Goal: Task Accomplishment & Management: Manage account settings

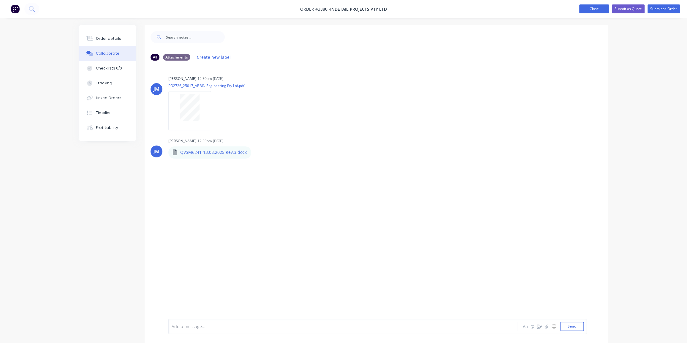
click at [581, 10] on button "Close" at bounding box center [594, 8] width 30 height 9
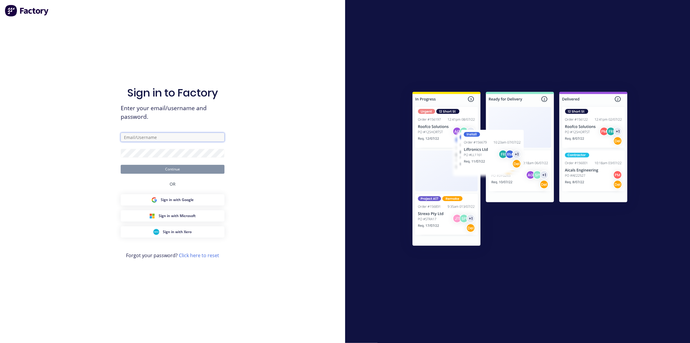
type input "[EMAIL_ADDRESS][DOMAIN_NAME]"
click at [141, 168] on button "Continue" at bounding box center [173, 169] width 104 height 9
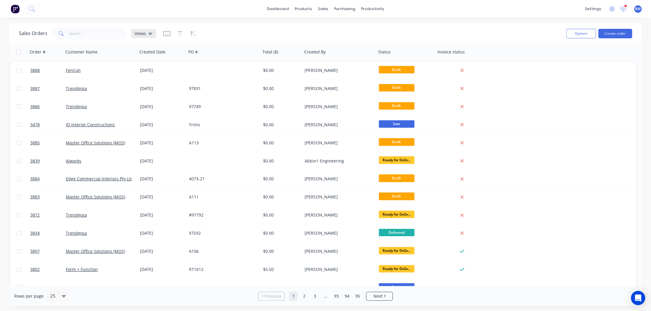
click at [138, 32] on span "Views" at bounding box center [140, 33] width 11 height 6
click at [136, 97] on button "drafts" at bounding box center [167, 95] width 68 height 7
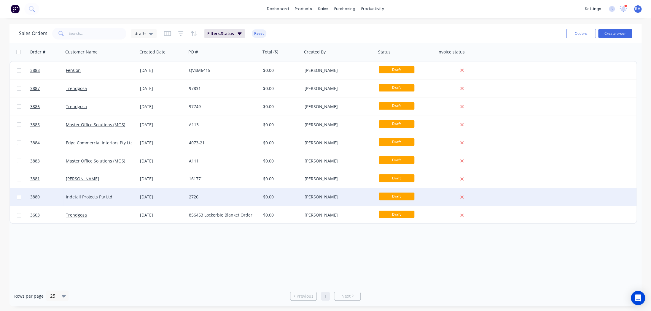
click at [125, 190] on div "Indetail Projects Pty Ltd" at bounding box center [100, 197] width 74 height 18
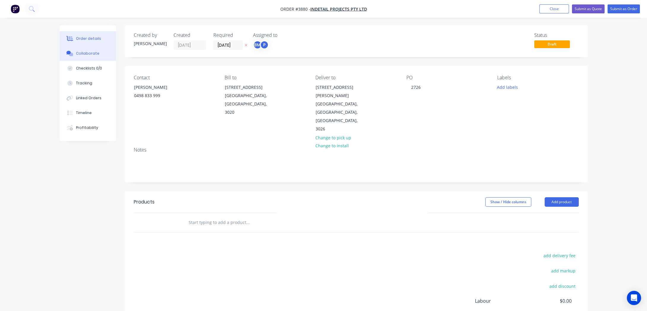
click at [74, 52] on button "Collaborate" at bounding box center [88, 53] width 56 height 15
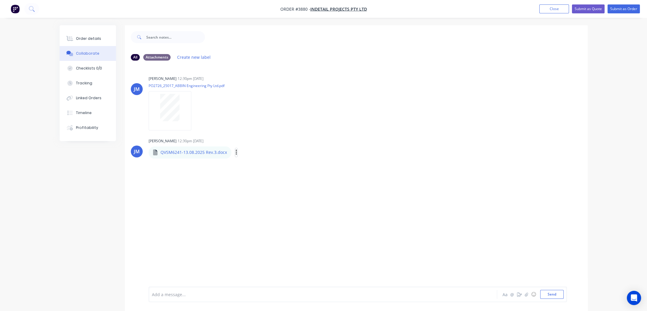
click at [236, 153] on button "button" at bounding box center [236, 152] width 2 height 9
click at [263, 169] on button "Download" at bounding box center [275, 167] width 67 height 13
click at [10, 37] on div "Order details Collaborate Checklists 0/0 Tracking Linked Orders Timeline Profit…" at bounding box center [323, 160] width 647 height 320
click at [96, 38] on div "Order details" at bounding box center [88, 38] width 25 height 5
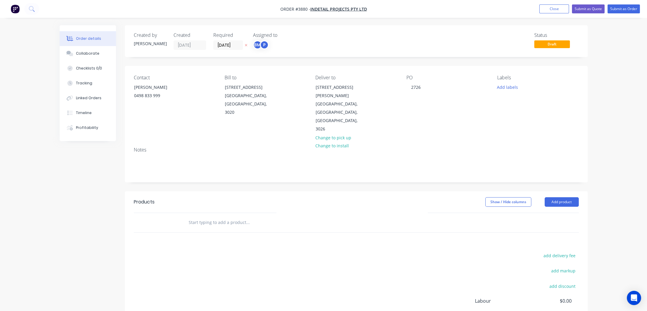
click at [544, 197] on div "Show / Hide columns" at bounding box center [514, 201] width 59 height 9
click at [567, 197] on button "Add product" at bounding box center [562, 201] width 34 height 9
click at [567, 212] on div "Product catalogue" at bounding box center [551, 216] width 46 height 9
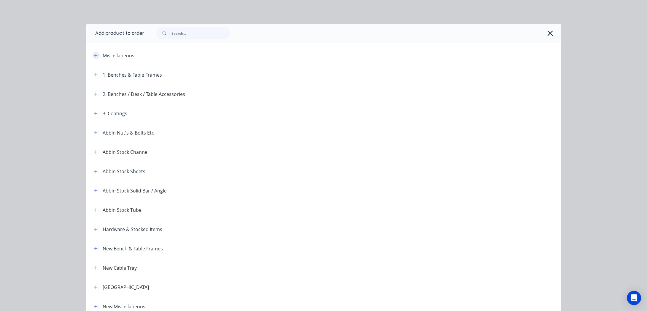
click at [94, 58] on button "button" at bounding box center [95, 55] width 7 height 7
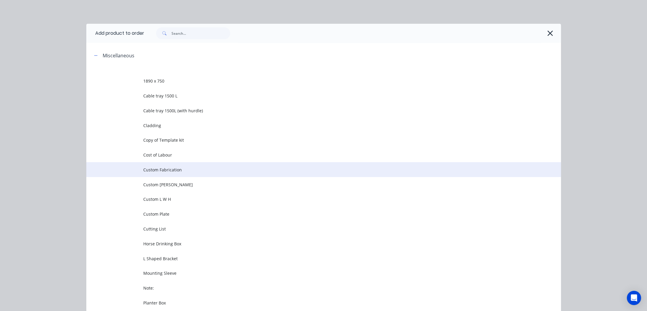
click at [166, 168] on span "Custom Fabrication" at bounding box center [310, 169] width 334 height 6
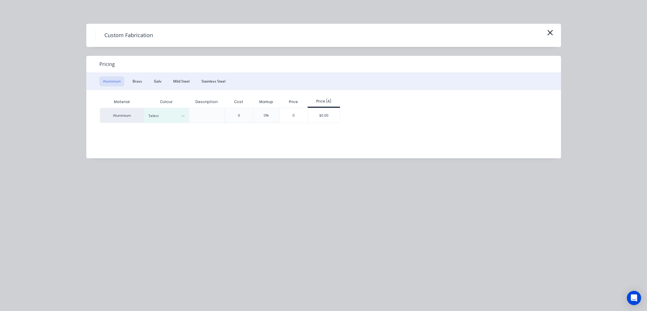
click at [177, 75] on div "Aluminium Brass Galv Mild Steel Stainless Steel" at bounding box center [323, 81] width 475 height 17
click at [177, 77] on button "Mild Steel" at bounding box center [181, 81] width 23 height 10
click at [549, 27] on div "Custom Fabrication" at bounding box center [323, 35] width 475 height 23
click at [550, 32] on icon "button" at bounding box center [550, 32] width 6 height 8
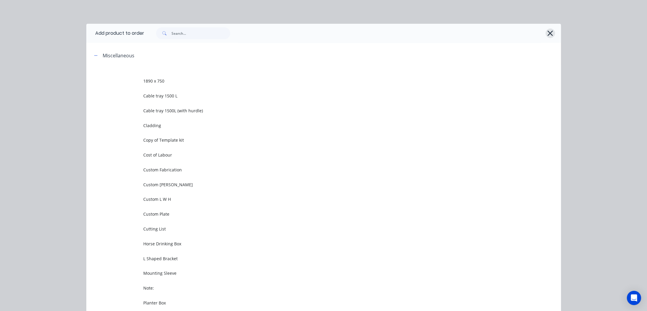
click at [552, 33] on button "button" at bounding box center [550, 32] width 9 height 9
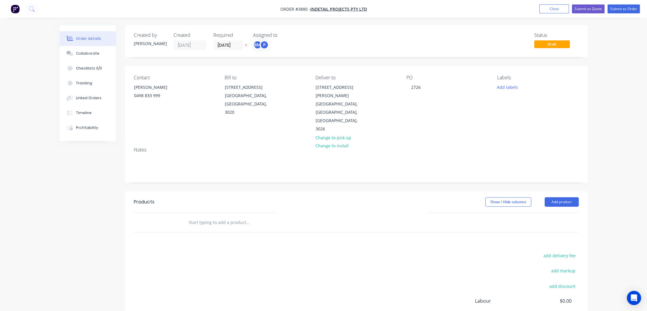
click at [252, 42] on div "Created by [PERSON_NAME] Created [DATE] Required [DATE] Assigned to BM P" at bounding box center [223, 41] width 179 height 18
click at [267, 59] on div "[PERSON_NAME] (You)" at bounding box center [290, 59] width 65 height 9
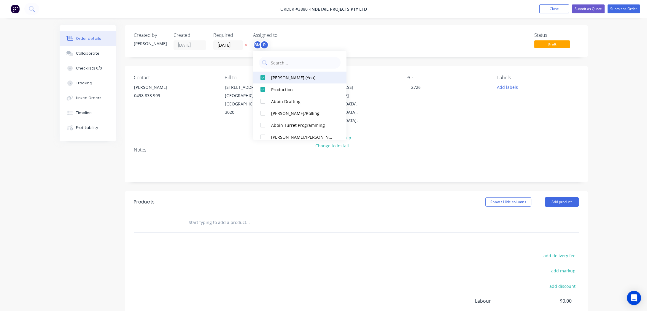
click at [275, 75] on div "[PERSON_NAME] (You)" at bounding box center [302, 77] width 63 height 6
click at [409, 30] on div "Created by [PERSON_NAME] Created [DATE] Required [DATE] Assigned to P Status Dr…" at bounding box center [356, 41] width 463 height 32
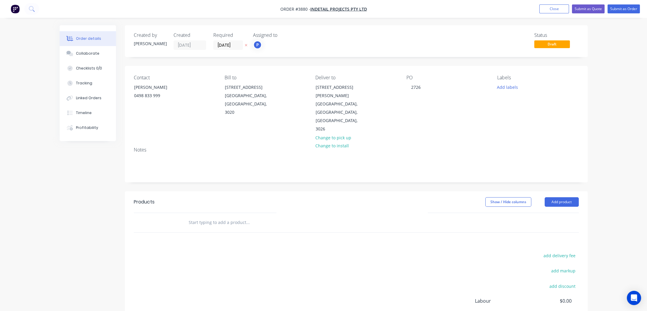
click at [565, 197] on button "Add product" at bounding box center [562, 201] width 34 height 9
click at [565, 212] on div "Product catalogue" at bounding box center [551, 216] width 46 height 9
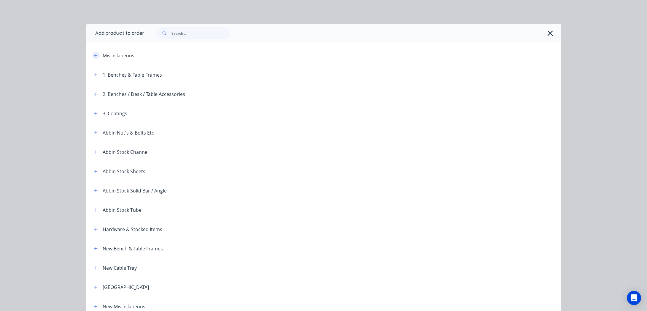
click at [92, 55] on button "button" at bounding box center [95, 55] width 7 height 7
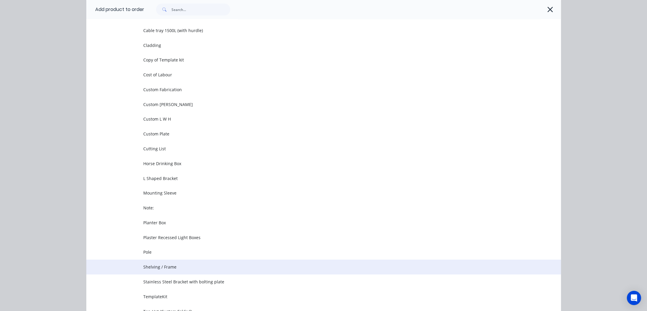
scroll to position [135, 0]
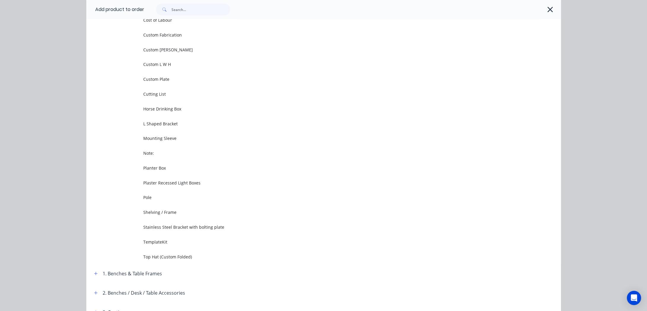
click at [542, 7] on div at bounding box center [349, 10] width 411 height 12
click at [550, 11] on icon "button" at bounding box center [550, 9] width 5 height 5
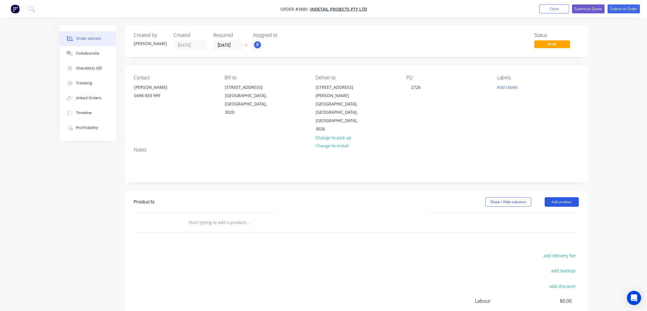
click at [558, 197] on button "Add product" at bounding box center [562, 201] width 34 height 9
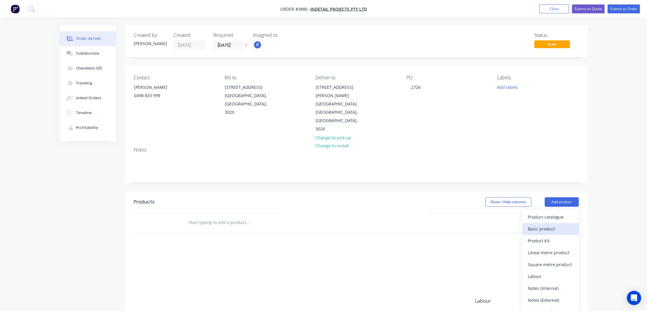
click at [558, 224] on div "Basic product" at bounding box center [551, 228] width 46 height 9
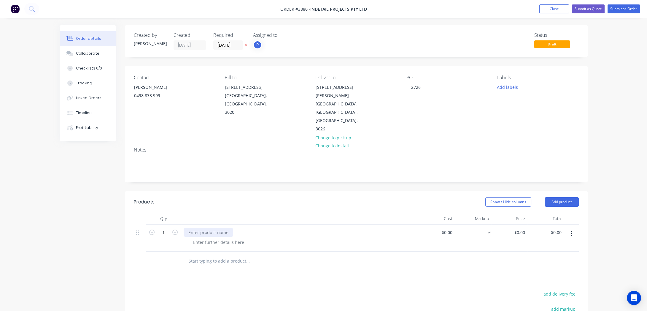
click at [203, 228] on div at bounding box center [209, 232] width 50 height 9
paste div
click at [329, 251] on div at bounding box center [288, 260] width 214 height 19
click at [249, 228] on div "Service Counter O/H Shelf 1830x300x1500mmH" at bounding box center [235, 232] width 103 height 9
click at [251, 228] on div "Service Counter O/H Shelf 1830 x300x1500mmH" at bounding box center [236, 232] width 104 height 9
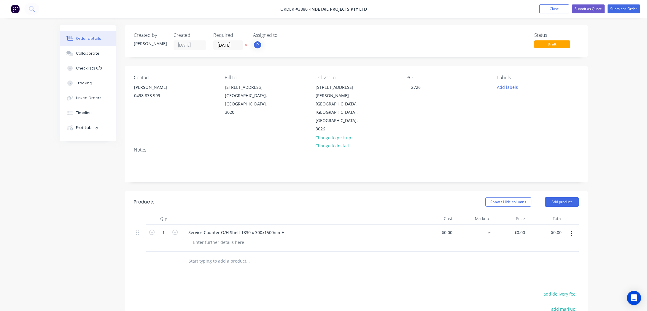
click at [262, 228] on div "Service Counter O/H Shelf 1830 x 300x1500mmH" at bounding box center [237, 232] width 106 height 9
click at [260, 228] on div "Service Counter O/H Shelf 1830 x 300x 1500mmH" at bounding box center [237, 232] width 107 height 9
click at [331, 230] on div "Service Counter O/H Shelf 1830 x 300 x 1500mmH" at bounding box center [299, 237] width 237 height 27
click at [266, 228] on div "Service Counter O/H Shelf 1830 x 300 x 1500mmH" at bounding box center [238, 232] width 108 height 9
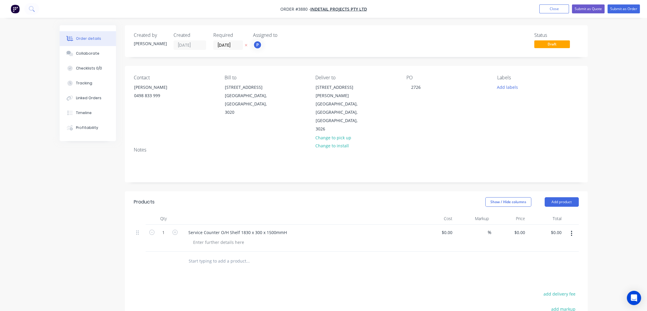
click at [378, 255] on div at bounding box center [288, 261] width 209 height 12
click at [293, 255] on input "text" at bounding box center [247, 261] width 119 height 12
drag, startPoint x: 206, startPoint y: 223, endPoint x: 211, endPoint y: 224, distance: 5.4
click at [206, 238] on div at bounding box center [218, 242] width 61 height 9
paste div
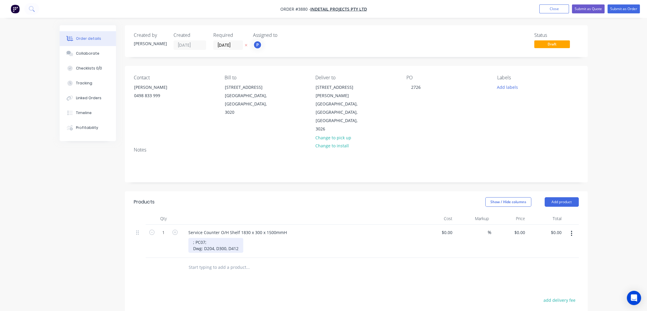
click at [190, 238] on div "; PC07; Dwg: D204, D300, D412" at bounding box center [215, 245] width 55 height 15
click at [259, 255] on input "text" at bounding box center [247, 261] width 119 height 12
click at [243, 238] on div "; PC07; Dwg: D204, D300, D412" at bounding box center [222, 242] width 69 height 9
click at [229, 238] on div "; PC07; Dwg: D204, D300, D412" at bounding box center [222, 242] width 69 height 9
click at [217, 238] on div "; PC07; Dwg: D204, D300, D412" at bounding box center [222, 242] width 69 height 9
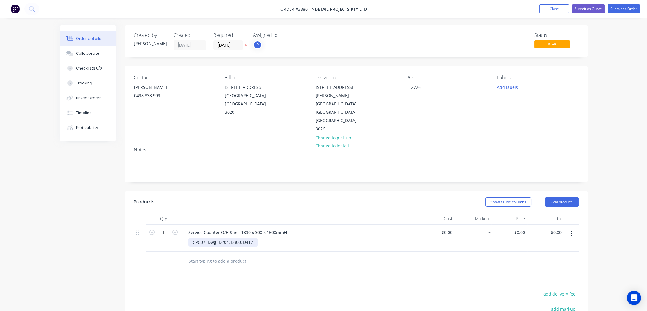
click at [217, 238] on div "; PC07; Dwg: D204, D300, D412" at bounding box center [222, 242] width 69 height 9
click at [207, 238] on div "; PC07; Dwg: D204, D300, D412" at bounding box center [222, 242] width 69 height 9
click at [206, 238] on div "; PC07; Dwg: D204, D300, D412" at bounding box center [222, 242] width 69 height 9
click at [204, 238] on div "; PC07; Dwg: D204, D300, D412" at bounding box center [222, 242] width 69 height 9
click at [205, 238] on div "; PC07; Dwg: D204, D300, D412" at bounding box center [222, 242] width 69 height 9
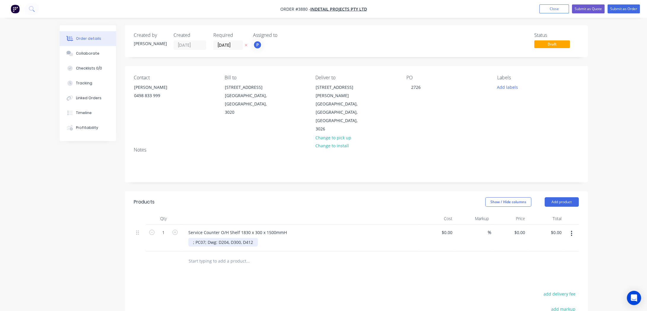
click at [203, 238] on div "; PC07; Dwg: D204, D300, D412" at bounding box center [222, 242] width 69 height 9
click at [201, 238] on div "; PC07; Dwg: D204, D300, D412" at bounding box center [222, 242] width 69 height 9
click at [198, 238] on div "; PC07; Dwg: D204, D300, D412" at bounding box center [222, 242] width 69 height 9
click at [196, 238] on div "; PC07; Dwg: D204, D300, D412" at bounding box center [222, 242] width 69 height 9
click at [347, 266] on div "Products Show / Hide columns Add product Qty Cost Markup Price Total 1 Service …" at bounding box center [356, 302] width 463 height 222
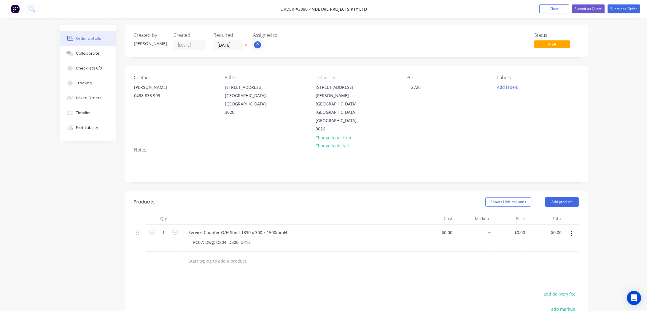
click at [332, 266] on div "Products Show / Hide columns Add product Qty Cost Markup Price Total 1 Service …" at bounding box center [356, 302] width 463 height 222
click at [177, 229] on icon "button" at bounding box center [174, 231] width 5 height 5
type input "3"
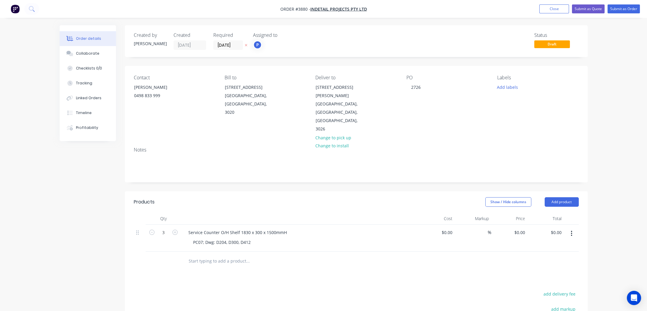
click at [575, 228] on button "button" at bounding box center [572, 233] width 14 height 11
click at [570, 256] on div "Duplicate" at bounding box center [551, 260] width 46 height 9
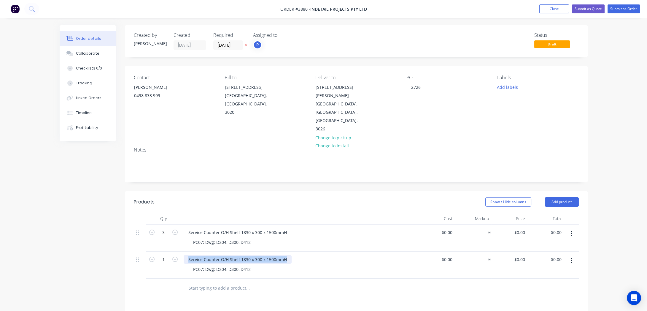
drag, startPoint x: 286, startPoint y: 241, endPoint x: 124, endPoint y: 222, distance: 163.2
click at [124, 222] on div "Created by [PERSON_NAME] Created [DATE] Required [DATE] Assigned to P Status Dr…" at bounding box center [324, 237] width 528 height 424
paste div
click at [189, 282] on input "text" at bounding box center [247, 288] width 119 height 12
drag, startPoint x: 252, startPoint y: 251, endPoint x: 118, endPoint y: 244, distance: 134.3
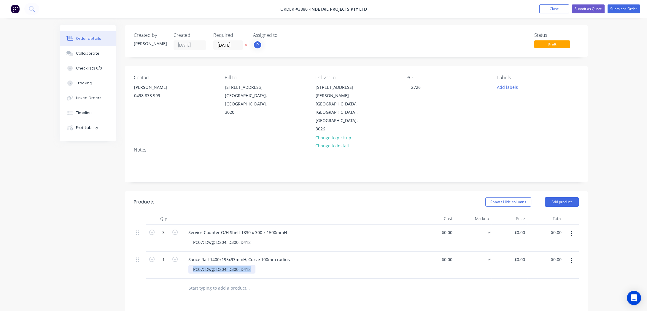
click at [113, 244] on div "Created by [PERSON_NAME] Created [DATE] Required [DATE] Assigned to P Status Dr…" at bounding box center [324, 237] width 528 height 424
paste div
click at [249, 288] on input "text" at bounding box center [247, 294] width 119 height 12
click at [192, 265] on div "PC07; Dwg: D400, D400.01" at bounding box center [207, 272] width 38 height 15
click at [308, 298] on div "Products Show / Hide columns Add product Qty Cost Markup Price Total 3 Service …" at bounding box center [356, 315] width 463 height 249
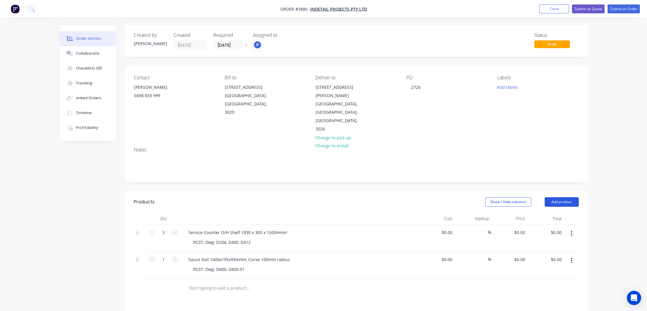
click at [569, 197] on button "Add product" at bounding box center [562, 201] width 34 height 9
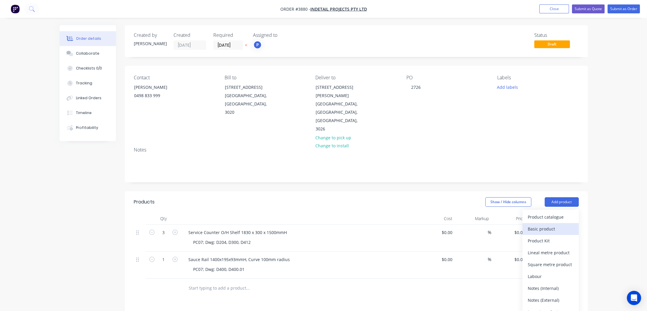
click at [563, 224] on div "Basic product" at bounding box center [551, 228] width 46 height 9
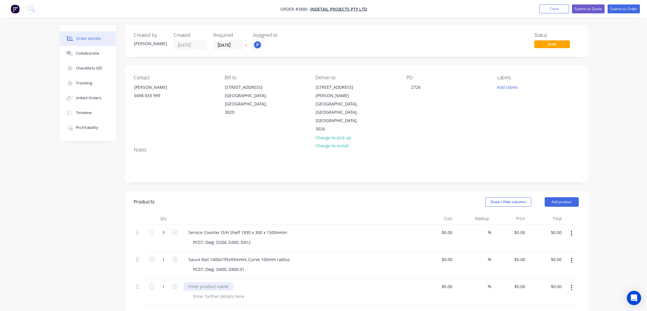
click at [223, 282] on div at bounding box center [209, 286] width 50 height 9
paste div
click at [220, 255] on div "Sauce Rail 1400x195x93mmH, Curve 100mm radius" at bounding box center [239, 259] width 111 height 9
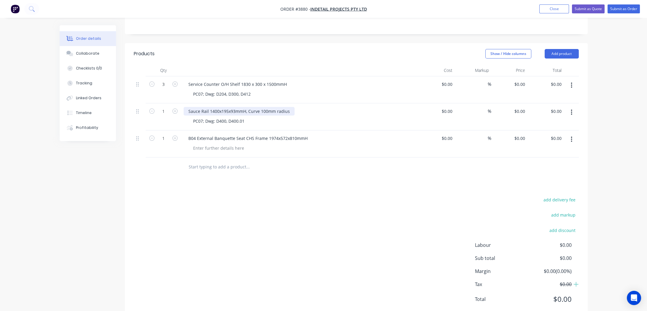
click at [218, 107] on div "Sauce Rail 1400x195x93mmH, Curve 100mm radius" at bounding box center [239, 111] width 111 height 9
click at [222, 107] on div "Sauce Rail 1400 x195x93mmH, Curve 100mm radius" at bounding box center [240, 111] width 112 height 9
click at [233, 107] on div "Sauce Rail 1400 x 195x93mmH, Curve 100mm radius" at bounding box center [240, 111] width 113 height 9
click at [231, 107] on div "Sauce Rail 1400 x 195x9 3mmH, Curve 100mm radius" at bounding box center [241, 111] width 115 height 9
click at [230, 107] on div "Sauce Rail 1400 x 195x 9 3mmH, Curve 100mm radius" at bounding box center [242, 111] width 116 height 9
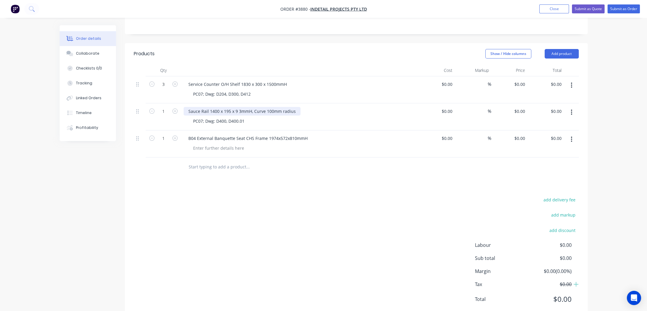
click at [239, 107] on div "Sauce Rail 1400 x 195 x 9 3mmH, Curve 100mm radius" at bounding box center [242, 111] width 117 height 9
click at [255, 117] on div "PC07; Dwg: D400, D400.01" at bounding box center [302, 121] width 228 height 9
click at [276, 134] on div "B04 External Banquette Seat CHS Frame 1974x572x810mmH" at bounding box center [248, 138] width 129 height 9
click at [279, 134] on div "B04 External Banquette Seat CHS Frame 1974 x572x810mmH" at bounding box center [249, 138] width 130 height 9
click at [288, 134] on div "B04 External Banquette Seat CHS Frame 1974 x 572x810mmH" at bounding box center [249, 138] width 131 height 9
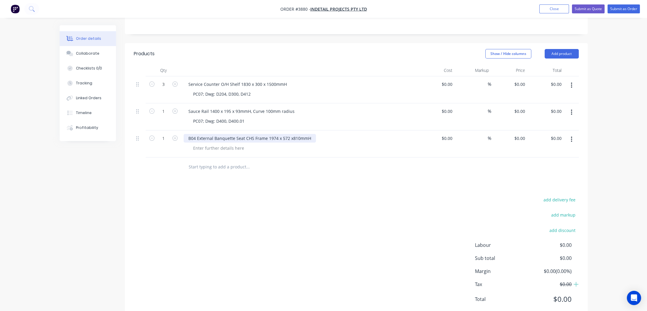
click at [290, 134] on div "B04 External Banquette Seat CHS Frame 1974 x 572 x810mmH" at bounding box center [250, 138] width 132 height 9
click at [322, 165] on div "Products Show / Hide columns Add product Qty Cost Markup Price Total 3 Service …" at bounding box center [356, 181] width 463 height 276
click at [278, 134] on div "B04 External Banquette Seat CHS Frame 1974 x 572 x 810mmH" at bounding box center [251, 138] width 134 height 9
click at [253, 174] on div "Products Show / Hide columns Add product Qty Cost Markup Price Total 3 Service …" at bounding box center [356, 181] width 463 height 276
click at [174, 135] on icon "button" at bounding box center [174, 137] width 5 height 5
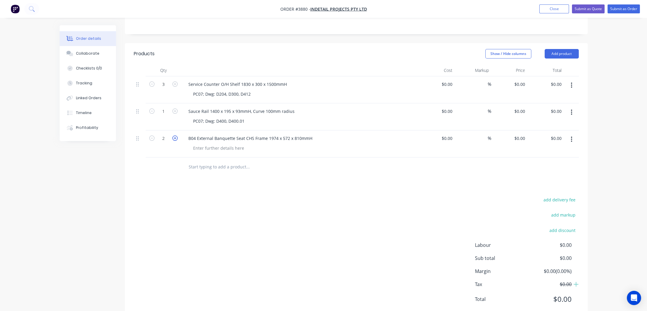
click at [174, 135] on icon "button" at bounding box center [174, 137] width 5 height 5
click at [153, 135] on icon "button" at bounding box center [151, 137] width 5 height 5
type input "3"
click at [208, 144] on div at bounding box center [218, 148] width 61 height 9
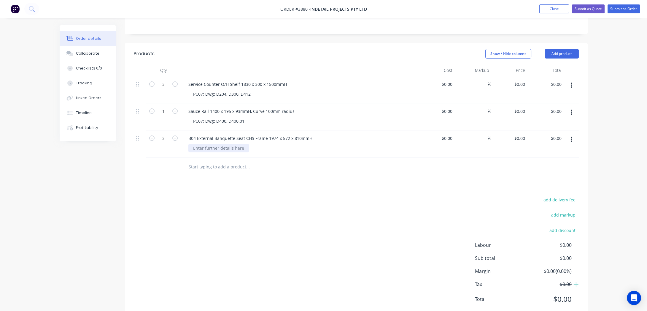
paste div
click at [220, 196] on div "add delivery fee add markup add discount Labour $0.00 Sub total $0.00 Margin $0…" at bounding box center [356, 253] width 445 height 115
click at [552, 49] on button "Add product" at bounding box center [562, 53] width 34 height 9
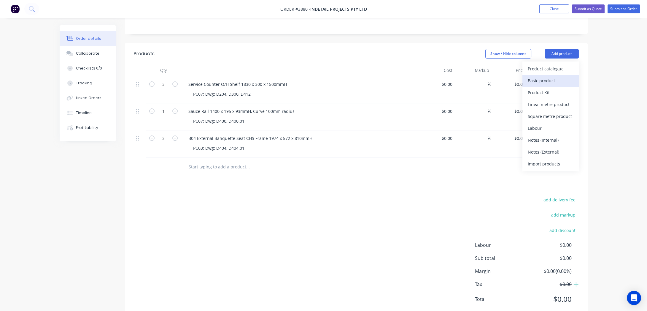
click at [547, 76] on div "Basic product" at bounding box center [551, 80] width 46 height 9
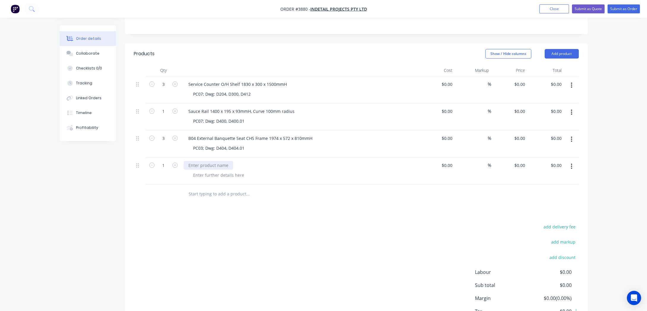
click at [214, 161] on div at bounding box center [209, 165] width 50 height 9
paste div
click at [266, 161] on div "TB05 Communal Table Frame/legs; 1535x702x680mmH" at bounding box center [243, 165] width 118 height 9
click at [268, 161] on div "TB05 Communal Table Frame/legs; 1535 x702x680mmH" at bounding box center [243, 165] width 119 height 9
click at [278, 161] on div "TB05 Communal Table Frame/legs; 1535 x 702x680mmH" at bounding box center [244, 165] width 120 height 9
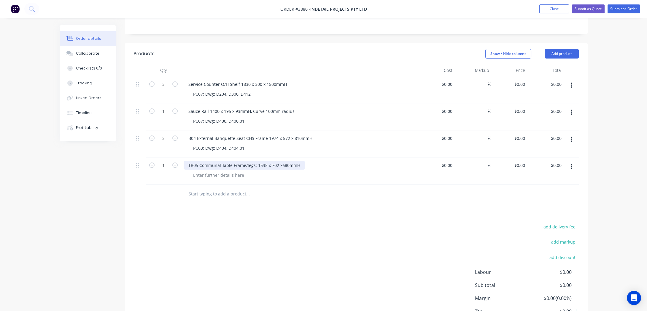
click at [281, 161] on div "TB05 Communal Table Frame/legs; 1535 x 702 x680mmH" at bounding box center [244, 165] width 121 height 9
click at [335, 188] on div at bounding box center [273, 194] width 178 height 12
click at [213, 171] on div at bounding box center [218, 175] width 61 height 9
paste div
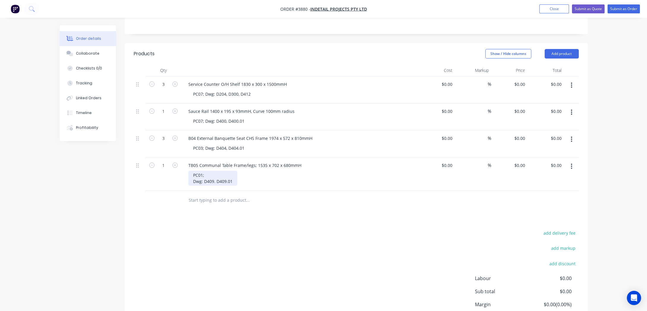
click at [190, 171] on div "PC01; Dwg: D409. D409.01" at bounding box center [212, 178] width 49 height 15
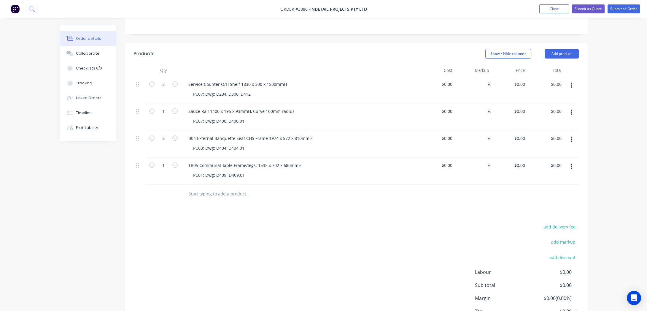
click at [195, 223] on div "add delivery fee add markup add discount Labour $0.00 Sub total $0.00 Margin $0…" at bounding box center [356, 280] width 445 height 115
click at [559, 49] on button "Add product" at bounding box center [562, 53] width 34 height 9
click at [551, 76] on div "Basic product" at bounding box center [551, 80] width 46 height 9
click at [198, 188] on div at bounding box center [209, 192] width 50 height 9
paste div
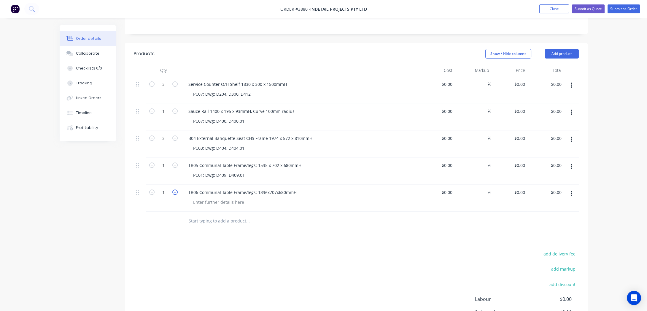
click at [174, 189] on icon "button" at bounding box center [174, 191] width 5 height 5
type input "2"
click at [170, 216] on div "Products Show / Hide columns Add product Qty Cost Markup Price Total 3 Service …" at bounding box center [356, 208] width 463 height 330
click at [267, 188] on div "TB06 Communal Table Frame/legs; 1336x707x680mmH" at bounding box center [243, 192] width 118 height 9
click at [270, 188] on div "TB06 Communal Table Frame/legs; 1336 x707x680mmH" at bounding box center [243, 192] width 119 height 9
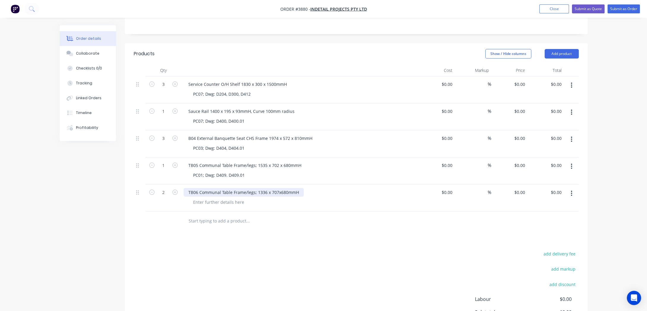
click at [278, 188] on div "TB06 Communal Table Frame/legs; 1336 x 707x680mmH" at bounding box center [244, 192] width 120 height 9
click at [282, 188] on div "TB06 Communal Table Frame/legs; 1336 x 707 x680mmH" at bounding box center [244, 192] width 121 height 9
click at [377, 250] on div "add delivery fee add markup add discount Labour $0.00 Sub total $0.00 Margin $0…" at bounding box center [356, 307] width 445 height 115
click at [196, 198] on div at bounding box center [218, 202] width 61 height 9
drag, startPoint x: 200, startPoint y: 245, endPoint x: 199, endPoint y: 241, distance: 4.6
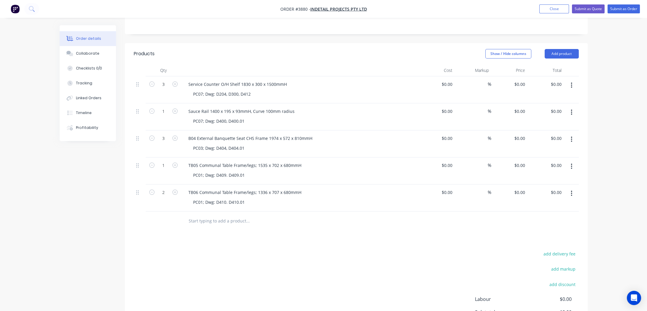
click at [200, 250] on div "add delivery fee add markup add discount Labour $0.00 Sub total $0.00 Margin $0…" at bounding box center [356, 307] width 445 height 115
click at [563, 49] on button "Add product" at bounding box center [562, 53] width 34 height 9
click at [548, 76] on div "Basic product" at bounding box center [551, 80] width 46 height 9
click at [212, 215] on div at bounding box center [209, 219] width 50 height 9
paste div
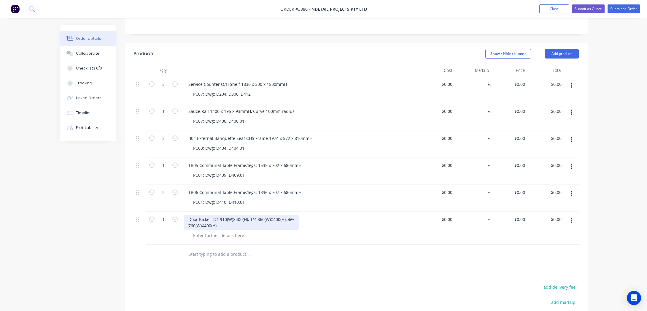
click at [232, 215] on div "Door Kicker 4@ 910(W)X400(H), 1@ 860(W)X400(H), 4@ 760(W)X400(H)" at bounding box center [241, 222] width 115 height 15
click at [236, 215] on div "Door Kicker 4@ 910(W) X400(H), 1@ 860(W)X400(H), 4@ 760(W)X400(H)" at bounding box center [242, 222] width 116 height 15
click at [255, 248] on input "text" at bounding box center [247, 254] width 119 height 12
click at [253, 215] on div "Door Kicker 4@ 910(W) X 400(H), 1@ 860(W)X400(H), 4@ 760(W)X400(H)" at bounding box center [242, 222] width 117 height 15
click at [213, 215] on div "Door Kicker 4@ 910(W) X 400(H), 1@ 860(W)X400(H), 4@ 760(W)X400(H)" at bounding box center [220, 225] width 72 height 21
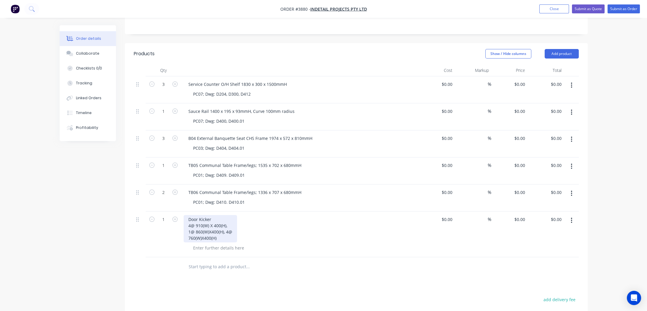
click at [227, 215] on div "Door Kicker 4@ 910(W) X 400(H), 1@ 860(W)X400(H), 4@ 760(W)X400(H)" at bounding box center [210, 228] width 53 height 27
click at [186, 229] on div "Door Kicker 4@ 910(W) X 400(H), 1@ 860(W)X400(H), 4@ 760(W)X400(H)" at bounding box center [208, 232] width 48 height 34
click at [271, 218] on div "Door Kicker 4@ 910(W) X 400(H), 1@ 860(W)X400(H), 4@ 760(W)X400(H)" at bounding box center [300, 228] width 233 height 27
click at [209, 215] on div "Door Kicker 4@ 910(W) X 400(H), 1@ 860(W)X400(H), 4@ 760(W)X400(H)" at bounding box center [209, 228] width 50 height 27
click at [212, 215] on div "Door Kicker 4@ 910(W) X 400(H), 1@ 860(W) X400(H), 4@ 760(W)X400(H)" at bounding box center [209, 228] width 50 height 27
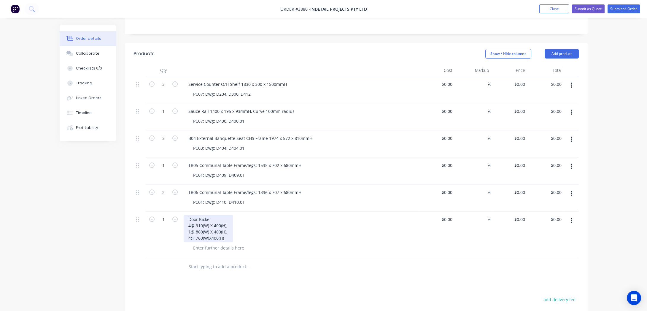
click at [212, 222] on div "Door Kicker 4@ 910(W) X 400(H), 1@ 860(W) X 400(H), 4@ 760(W)X400(H)" at bounding box center [209, 228] width 50 height 27
click at [211, 222] on div "Door Kicker 4@ 910(W) X 400(H), 1@ 860(W) X 400(H), 4@ 760(W)X 400(H)" at bounding box center [209, 228] width 50 height 27
click at [207, 223] on div "Door Kicker 4@ 910(W) X 400(H), 1@ 860(W) X 400(H), 4@ 760(W)X 400(H)" at bounding box center [209, 228] width 50 height 27
click at [210, 223] on div "Door Kicker 4@ 910(W) X 400(H), 1@ 860(W) X 400(H), 4@ 760(W)X 400(H)" at bounding box center [209, 228] width 50 height 27
click at [209, 223] on div "Door Kicker 4@ 910(W) X 400(H), 1@ 860(W) X 400(H), 4@ 760(W)X 400(H)" at bounding box center [209, 228] width 50 height 27
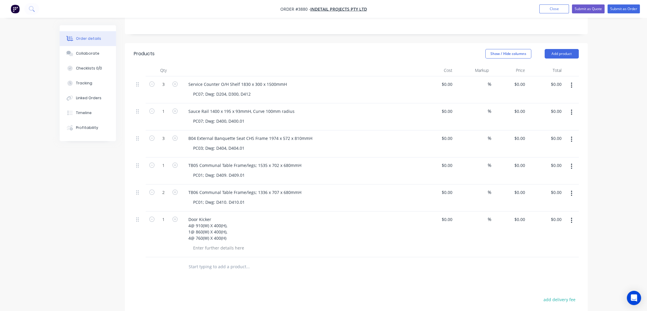
click at [309, 243] on div at bounding box center [302, 247] width 228 height 9
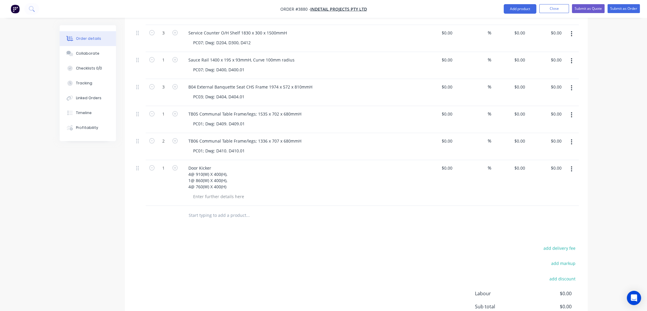
scroll to position [229, 0]
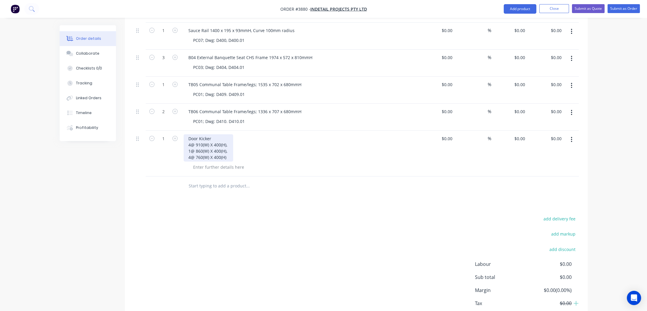
click at [209, 134] on div "Door Kicker 4@ 910(W) X 400(H), 1@ 860(W) X 400(H), 4@ 760(W) X 400(H)" at bounding box center [209, 147] width 50 height 27
click at [209, 134] on div "Door Kicker 4@ 910W X 400(H), 1@ 860(W) X 400(H), 4@ 760(W) X 400(H)" at bounding box center [209, 147] width 50 height 27
click at [208, 139] on div "Door Kicker 4@ 910W X 400(H), 1@ 860W X 400(H), 4@ 760(W) X 400(H)" at bounding box center [207, 147] width 47 height 27
click at [224, 134] on div "Door Kicker 4@ 910W X 400(H), 1@ 860W X 400(H), 4@ 760W X 400(H)" at bounding box center [207, 147] width 47 height 27
click at [228, 134] on div "Door Kicker 4@ 910W X 400(H), 1@ 860W X 400(H), 4@ 760W X 400(H)" at bounding box center [207, 147] width 47 height 27
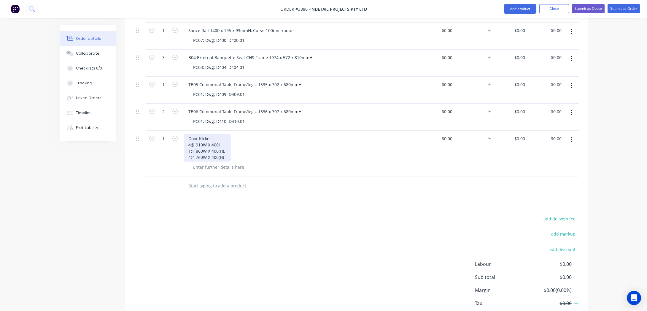
click at [225, 134] on div "Door Kicker 4@ 910W X 400H 1@ 860W X 400(H), 4@ 760W X 400(H)" at bounding box center [207, 147] width 47 height 27
click at [225, 135] on div "Door Kicker 4@ 910W X 400H 1@ 860W X 400H 4@ 760W X 400(H)" at bounding box center [206, 147] width 45 height 27
click at [225, 139] on div "Door Kicker 4@ 910W X 400H 1@ 860W X 400H 4@ 760W X 400(H)" at bounding box center [206, 147] width 45 height 27
click at [231, 142] on div "Door Kicker 4@ 910W X 400H 1@ 860W X 400H 4@ 760W X 400H" at bounding box center [300, 147] width 233 height 27
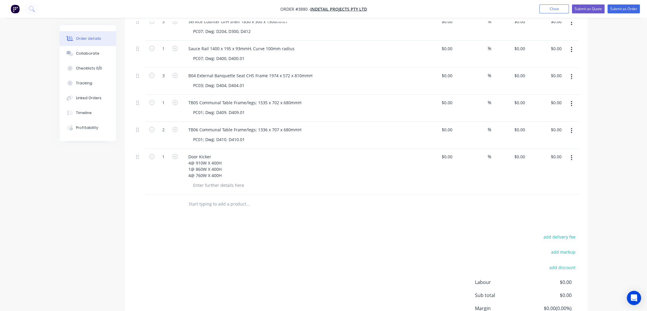
scroll to position [148, 0]
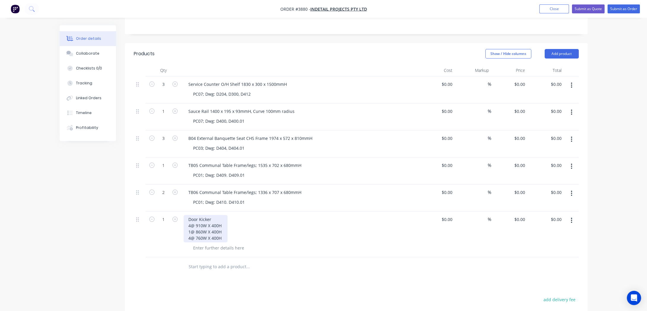
click at [191, 215] on div "Door Kicker 4@ 910W X 400H 1@ 860W X 400H 4@ 760W X 400H" at bounding box center [206, 228] width 44 height 27
click at [190, 215] on div "Door Kicker 4 @ 910W X 400H 1@ 860W X 400H 4@ 760W X 400H" at bounding box center [206, 228] width 44 height 27
click at [190, 220] on div "Door Kicker 4 @ 910W X 400H 1 @ 860W X 400H 4@ 760W X 400H" at bounding box center [206, 228] width 45 height 27
click at [309, 220] on div "Door Kicker 4 @ 910W X 400H 1 @ 860W X 400H 4 @ 760W X 400H" at bounding box center [300, 228] width 233 height 27
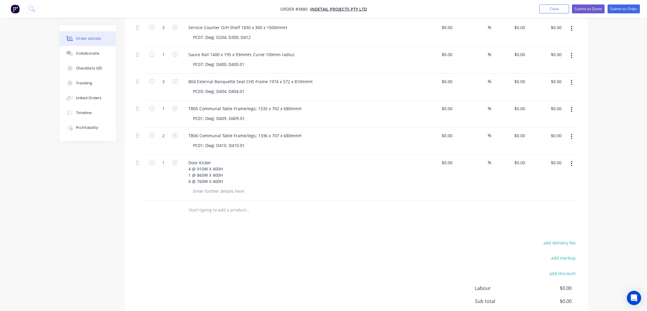
scroll to position [248, 0]
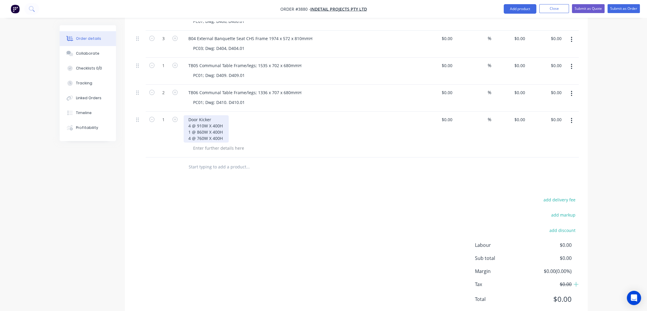
click at [191, 115] on div "Door Kicker 4 @ 910W X 400H 1 @ 860W X 400H 4 @ 760W X 400H" at bounding box center [206, 128] width 45 height 27
click at [329, 196] on div "add delivery fee add markup add discount Labour $0.00 Sub total $0.00 Margin $0…" at bounding box center [356, 253] width 445 height 115
click at [191, 115] on div "Door Kicker 4 @ 910W X 400H 1 @ 860W X 400H 4 @ 760W X 400H" at bounding box center [206, 128] width 45 height 27
click at [193, 115] on div "Door Kicker 4 @ 910W X 400H 1 @ 860W X 400H 4 @ 760W X 400H" at bounding box center [206, 128] width 45 height 27
click at [242, 237] on div "add delivery fee add markup add discount Labour $0.00 Sub total $0.00 Margin $0…" at bounding box center [356, 253] width 445 height 115
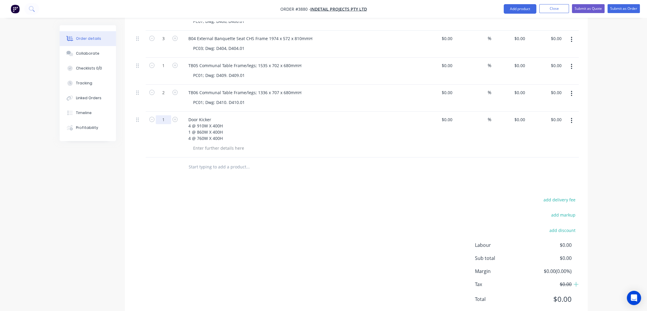
type input "9"
click at [161, 196] on div "add delivery fee add markup add discount Labour $0.00 Sub total $0.00 Margin $0…" at bounding box center [356, 253] width 445 height 115
click at [205, 144] on div at bounding box center [218, 148] width 61 height 9
paste div
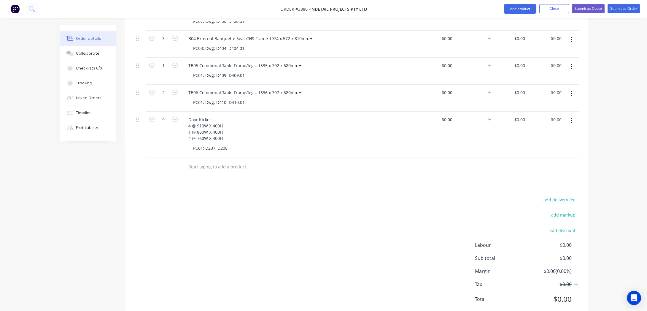
click at [230, 196] on div "add delivery fee add markup add discount Labour $0.00 Sub total $0.00 Margin $0…" at bounding box center [356, 253] width 445 height 115
click at [189, 144] on div "PC01; D207, D208," at bounding box center [210, 148] width 45 height 9
click at [201, 196] on div "add delivery fee add markup add discount Labour $0.00 Sub total $0.00 Margin $0…" at bounding box center [356, 253] width 445 height 115
click at [187, 130] on div "Door Kicker 4 @ 910W X 400H 1 @ 860W X 400H 4 @ 760W X 400H PC01; D207, D208," at bounding box center [299, 135] width 237 height 46
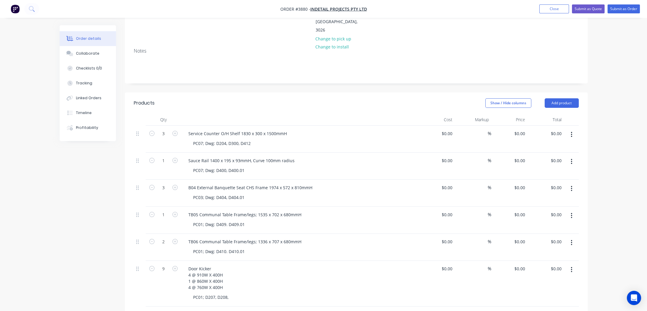
scroll to position [86, 0]
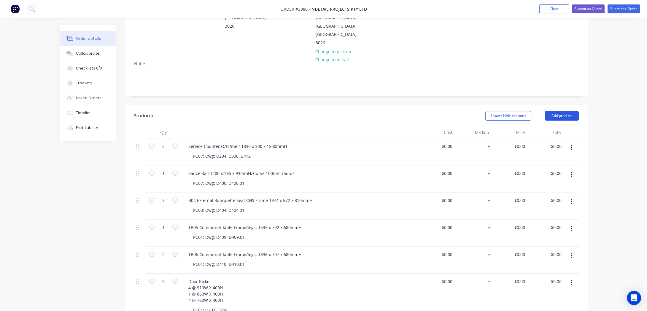
click at [575, 111] on button "Add product" at bounding box center [562, 115] width 34 height 9
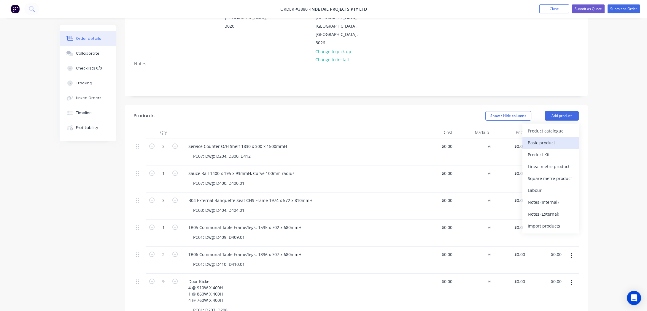
click at [569, 138] on div "Basic product" at bounding box center [551, 142] width 46 height 9
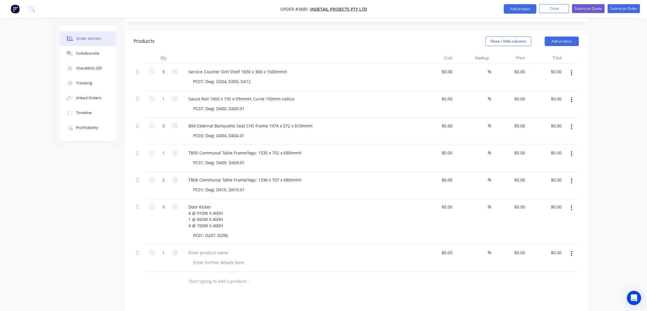
scroll to position [248, 0]
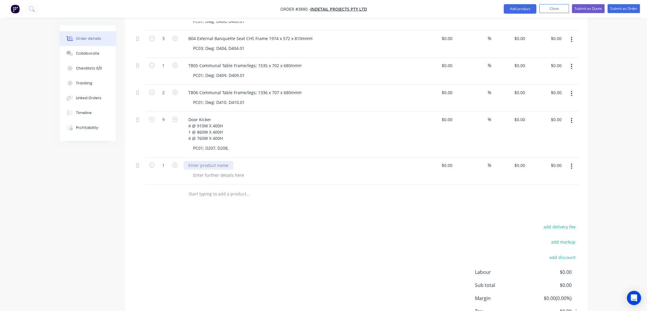
click at [196, 161] on div at bounding box center [209, 165] width 50 height 9
paste div
click at [220, 223] on div "add delivery fee add markup add discount Labour $0.00 Sub total $0.00 Margin $0…" at bounding box center [356, 280] width 445 height 115
click at [198, 171] on div at bounding box center [218, 175] width 61 height 9
click at [256, 223] on div "add delivery fee add markup add discount Labour $0.00 Sub total $0.00 Margin $0…" at bounding box center [356, 280] width 445 height 115
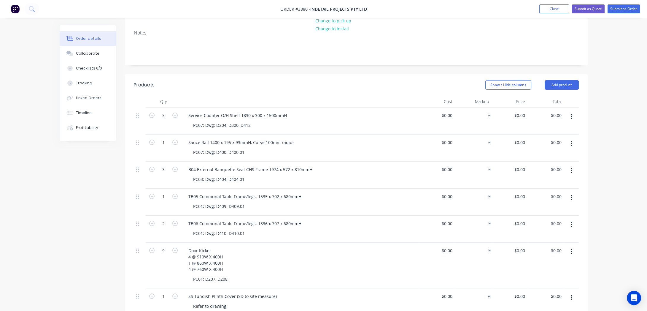
scroll to position [167, 0]
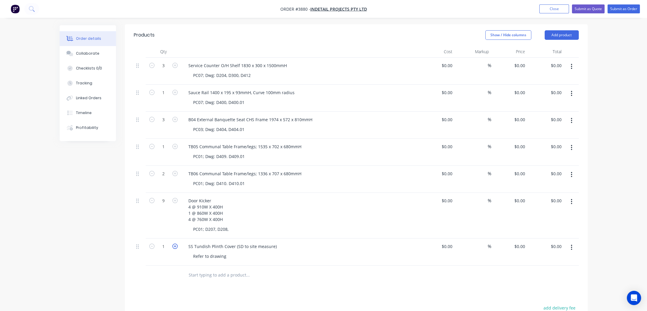
click at [175, 243] on icon "button" at bounding box center [174, 245] width 5 height 5
type input "2"
drag, startPoint x: 183, startPoint y: 266, endPoint x: 186, endPoint y: 265, distance: 4.0
click at [183, 266] on div at bounding box center [288, 274] width 214 height 19
click at [168, 58] on div "3" at bounding box center [164, 71] width 36 height 27
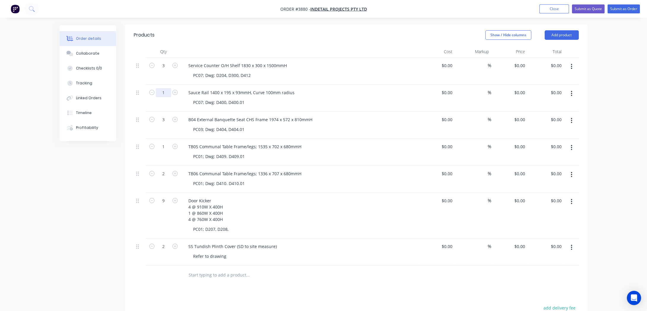
click at [169, 70] on input "1" at bounding box center [163, 65] width 15 height 9
click at [78, 190] on div "Created by [PERSON_NAME] Created [DATE] Required [DATE] Assigned to P Status Dr…" at bounding box center [324, 146] width 528 height 577
click at [346, 61] on div "Service Counter O/H Shelf 1830 x 300 x 1500mmH" at bounding box center [300, 65] width 233 height 9
click at [348, 85] on div "Sauce Rail 1400 x 195 x 93mmH, Curve 100mm radius PC07; Dwg: D400, D400.01" at bounding box center [299, 98] width 237 height 27
click at [339, 125] on div "PC03; Dwg: D404, D404.01" at bounding box center [302, 129] width 228 height 9
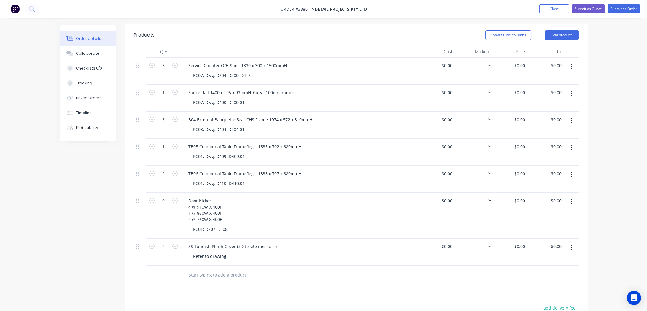
click at [334, 152] on div "PC01; Dwg: D409. D409.01" at bounding box center [302, 156] width 228 height 9
click at [337, 179] on div "PC01; Dwg: D410. D410.01" at bounding box center [302, 183] width 228 height 9
click at [333, 205] on div "Door Kicker 4 @ 910W X 400H 1 @ 860W X 400H 4 @ 760W X 400H" at bounding box center [300, 209] width 233 height 27
click at [334, 252] on div "Refer to drawing" at bounding box center [302, 256] width 228 height 9
click at [330, 61] on div "Service Counter O/H Shelf 1830 x 300 x 1500mmH" at bounding box center [300, 65] width 233 height 9
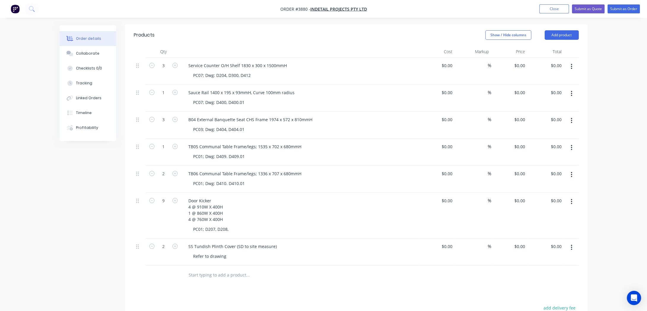
click at [332, 98] on div "PC07; Dwg: D400, D400.01" at bounding box center [302, 102] width 228 height 9
click at [333, 125] on div "PC03; Dwg: D404, D404.01" at bounding box center [302, 129] width 228 height 9
click at [326, 152] on div "PC01; Dwg: D409. D409.01" at bounding box center [302, 156] width 228 height 9
click at [326, 166] on div "TB06 Communal Table Frame/legs; 1336 x 707 x 680mmH PC01; Dwg: D410. D410.01" at bounding box center [299, 179] width 237 height 27
click at [322, 196] on div "Door Kicker 4 @ 910W X 400H 1 @ 860W X 400H 4 @ 760W X 400H" at bounding box center [300, 209] width 233 height 27
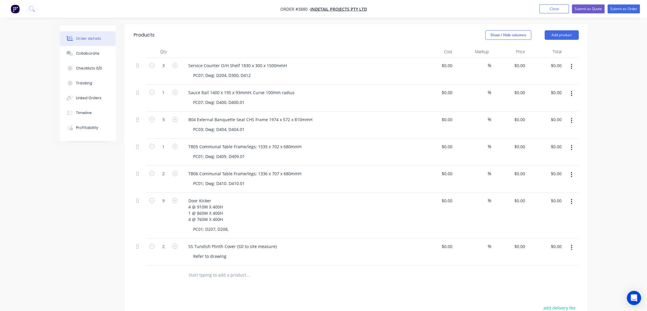
click at [314, 252] on div "Refer to drawing" at bounding box center [302, 256] width 228 height 9
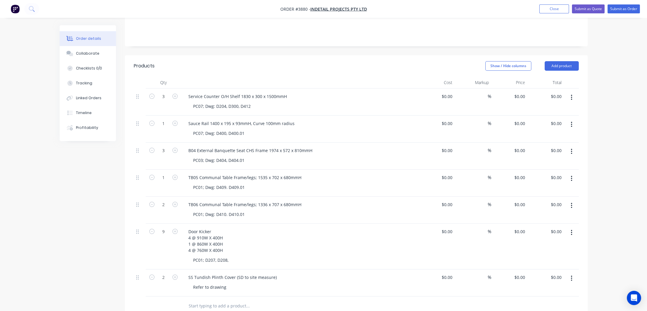
scroll to position [86, 0]
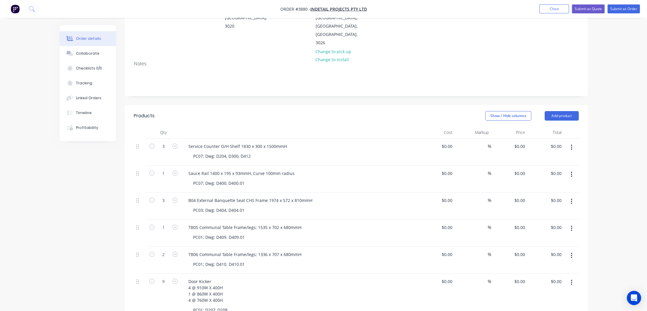
click at [107, 162] on div "Created by [PERSON_NAME] Created [DATE] Required [DATE] Assigned to P Status Dr…" at bounding box center [324, 227] width 528 height 577
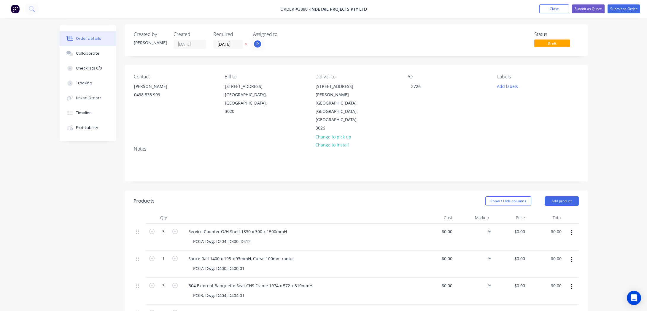
scroll to position [0, 0]
click at [506, 84] on button "Add labels" at bounding box center [507, 87] width 27 height 8
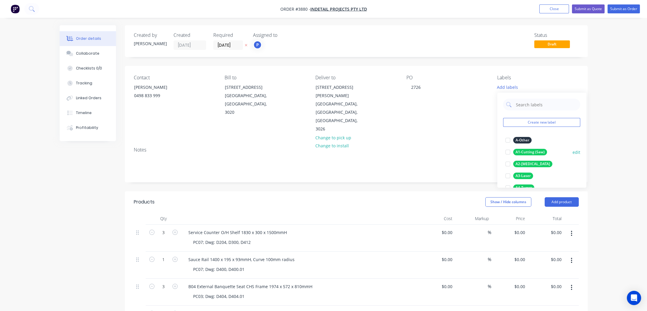
click at [535, 155] on button "A1-Cutting (Saw)" at bounding box center [526, 152] width 46 height 8
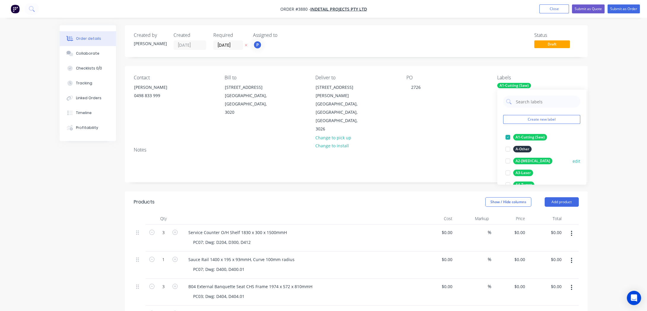
scroll to position [108, 0]
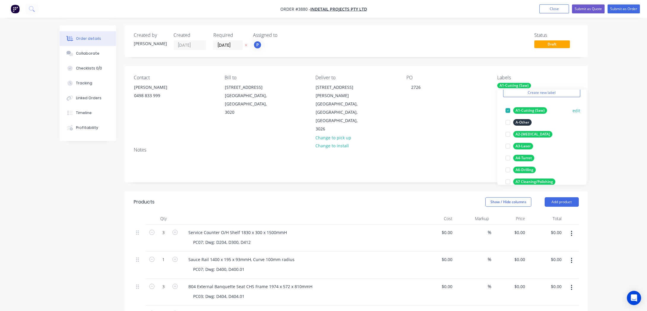
click at [530, 110] on div "A1-Cutting (Saw)" at bounding box center [530, 110] width 34 height 7
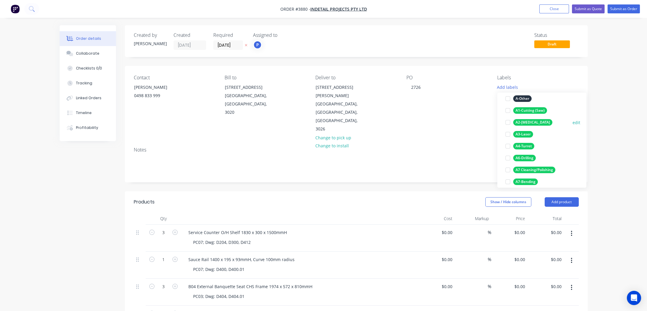
scroll to position [54, 0]
click at [525, 124] on div "A3-Laser" at bounding box center [523, 122] width 20 height 7
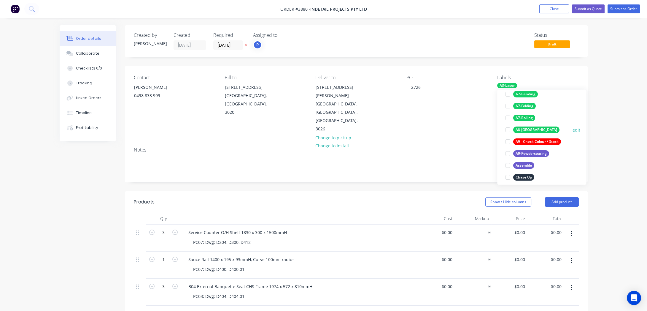
click at [531, 131] on div "A8-[GEOGRAPHIC_DATA]" at bounding box center [536, 129] width 46 height 7
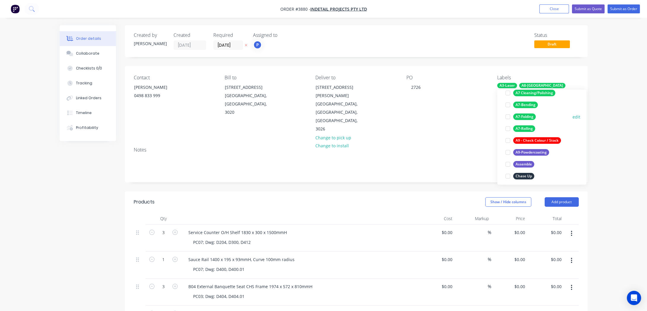
click at [531, 114] on div "A7-Folding" at bounding box center [524, 116] width 23 height 7
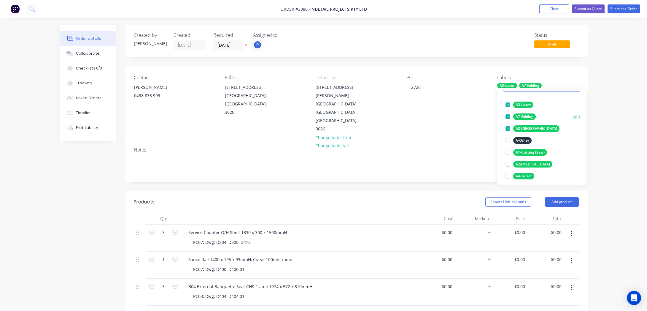
scroll to position [140, 0]
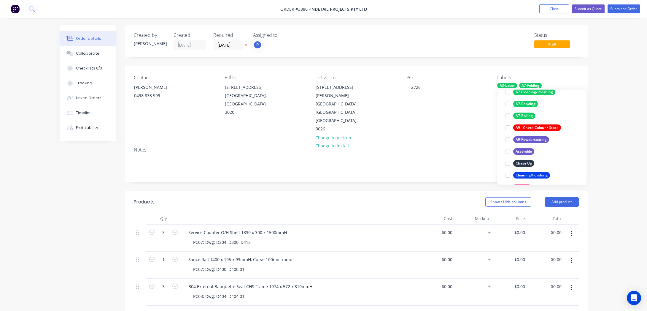
click at [625, 132] on div "Order details Collaborate Checklists 0/0 Tracking Linked Orders Timeline Profit…" at bounding box center [323, 301] width 647 height 603
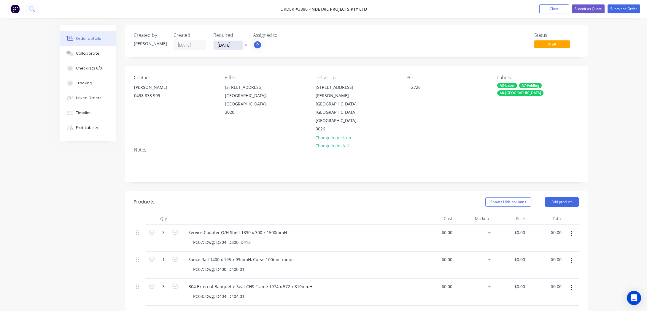
click at [232, 43] on input "[DATE]" at bounding box center [228, 45] width 29 height 9
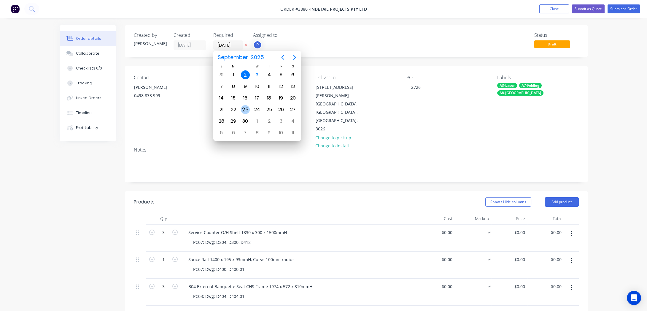
click at [245, 105] on div "23" at bounding box center [245, 109] width 9 height 9
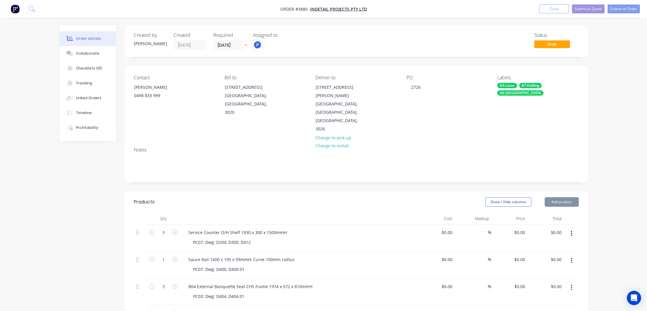
type input "[DATE]"
drag, startPoint x: 55, startPoint y: 193, endPoint x: 60, endPoint y: 198, distance: 6.7
click at [55, 193] on div "Order details Collaborate Checklists 0/0 Tracking Linked Orders Timeline Profit…" at bounding box center [324, 313] width 540 height 577
click at [629, 10] on button "Submit as Order" at bounding box center [624, 8] width 32 height 9
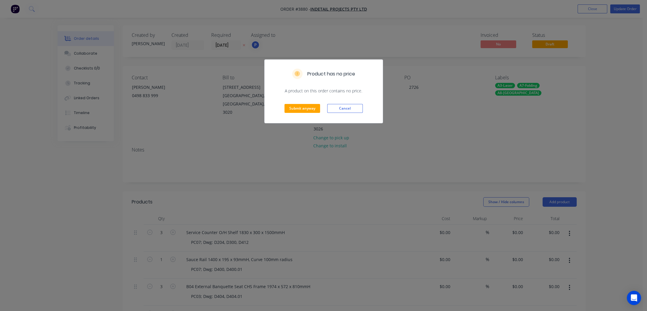
click at [301, 102] on div "Submit anyway Cancel" at bounding box center [324, 108] width 118 height 29
click at [302, 109] on button "Submit anyway" at bounding box center [303, 108] width 36 height 9
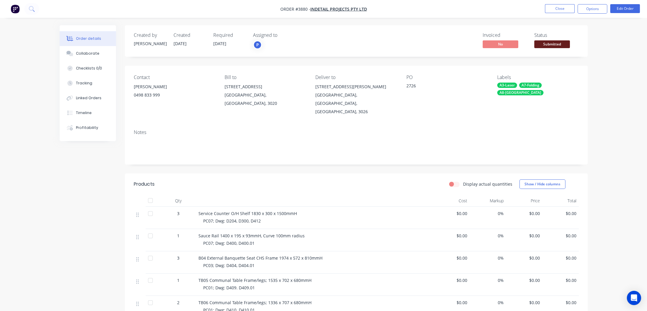
click at [557, 39] on div "Status Submitted" at bounding box center [556, 40] width 45 height 17
click at [557, 43] on span "Submitted" at bounding box center [552, 43] width 36 height 7
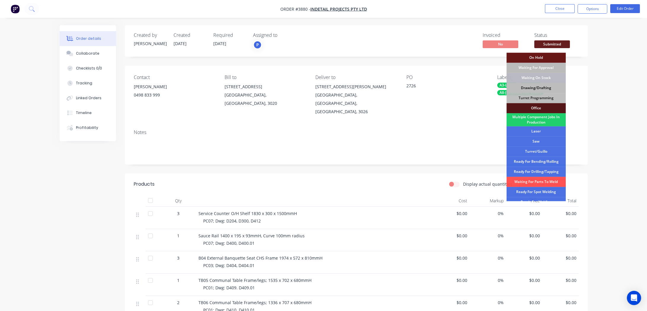
click at [541, 90] on div "Drawing/Drafting" at bounding box center [535, 88] width 59 height 10
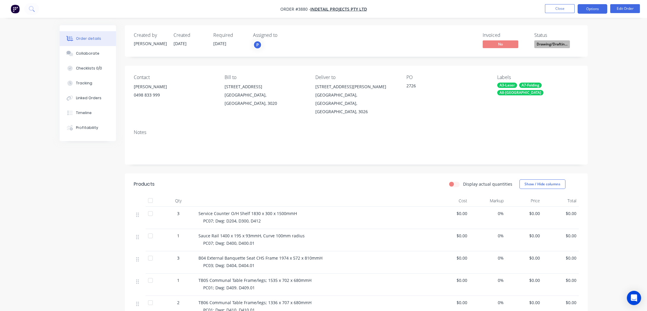
click at [593, 10] on button "Options" at bounding box center [593, 8] width 30 height 9
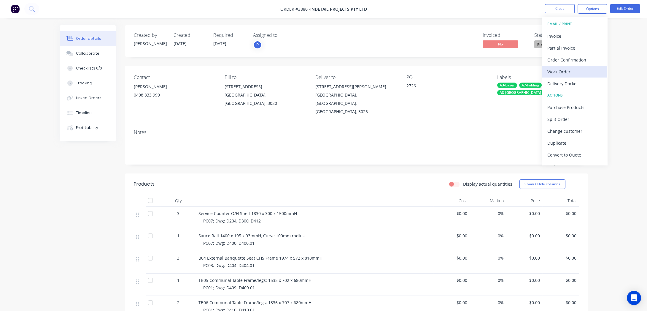
click at [582, 71] on div "Work Order" at bounding box center [574, 71] width 55 height 9
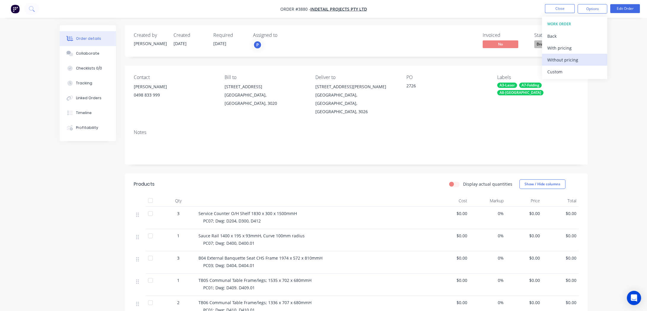
click at [581, 59] on div "Without pricing" at bounding box center [574, 59] width 55 height 9
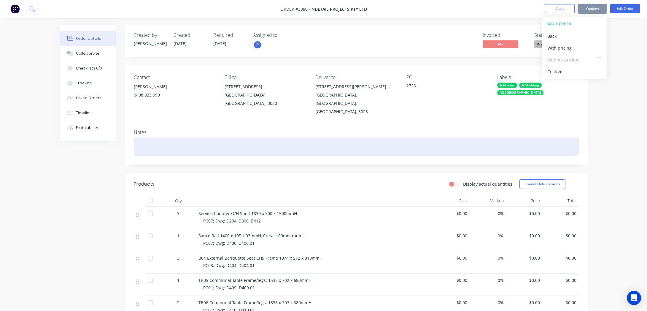
click at [196, 137] on div at bounding box center [356, 146] width 445 height 18
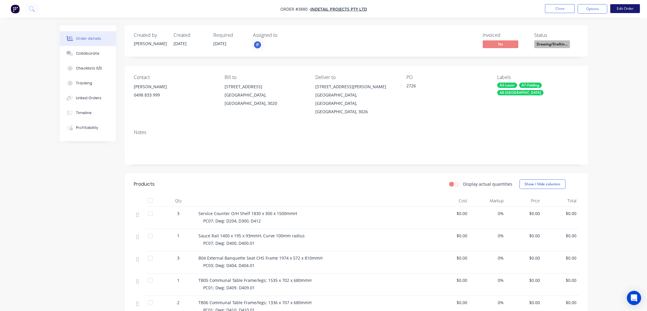
click at [629, 9] on button "Edit Order" at bounding box center [625, 8] width 30 height 9
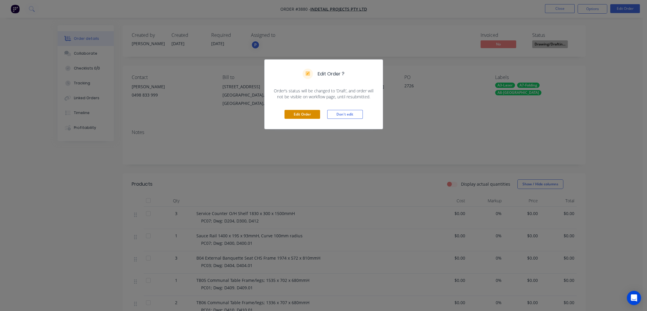
click at [304, 115] on button "Edit Order" at bounding box center [303, 114] width 36 height 9
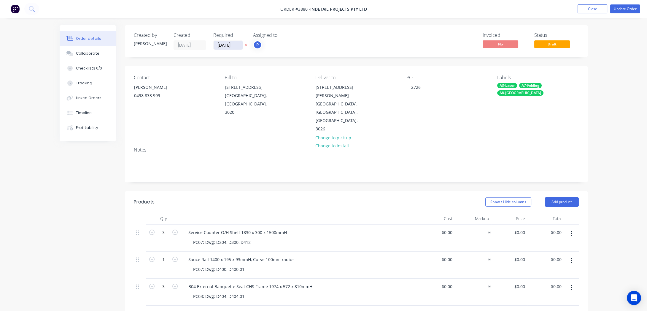
click at [225, 45] on input "[DATE]" at bounding box center [228, 45] width 29 height 9
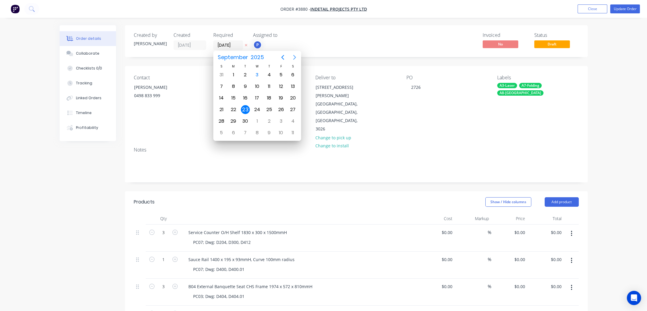
click at [295, 58] on icon "Next page" at bounding box center [294, 57] width 3 height 5
click at [266, 73] on div "2" at bounding box center [269, 74] width 9 height 9
type input "[DATE]"
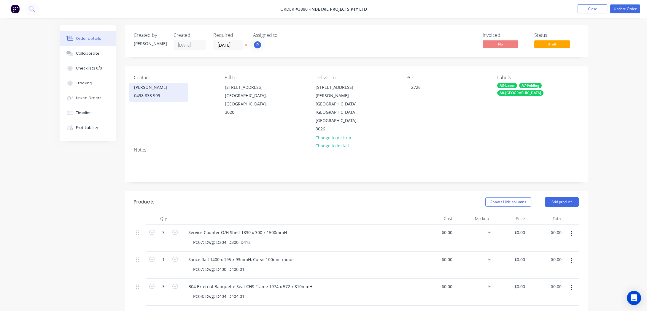
click at [169, 98] on div "0498 833 999" at bounding box center [158, 95] width 49 height 8
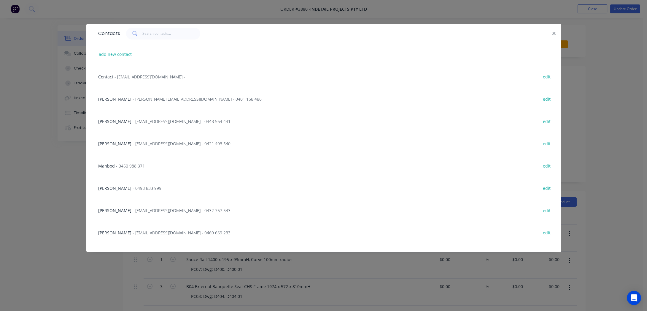
click at [56, 226] on div "Contacts add new contact Contact - [EMAIL_ADDRESS][DOMAIN_NAME] - edit [PERSON_…" at bounding box center [323, 155] width 647 height 311
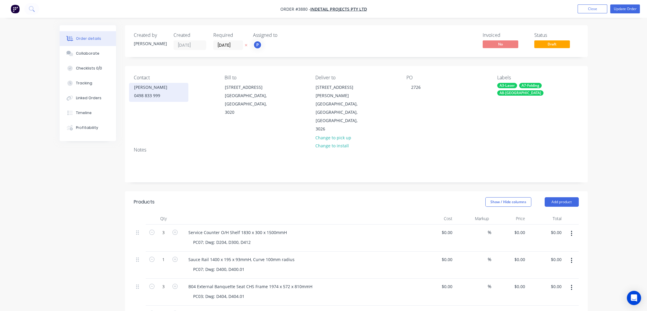
click at [145, 92] on div "0498 833 999" at bounding box center [158, 95] width 49 height 8
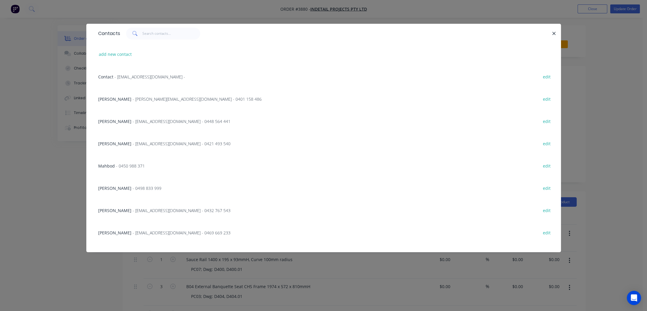
click at [133, 122] on span "- [EMAIL_ADDRESS][DOMAIN_NAME] - 0448 564 441" at bounding box center [182, 121] width 98 height 6
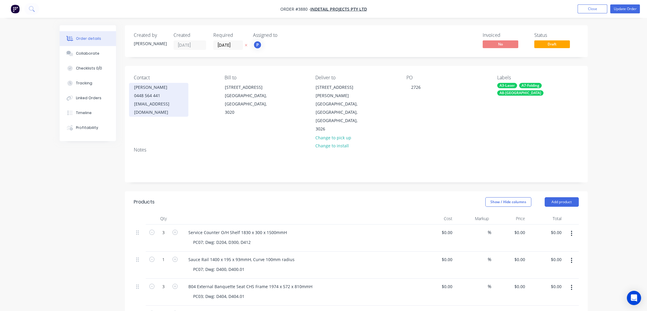
click at [165, 103] on div "[EMAIL_ADDRESS][DOMAIN_NAME]" at bounding box center [158, 108] width 49 height 17
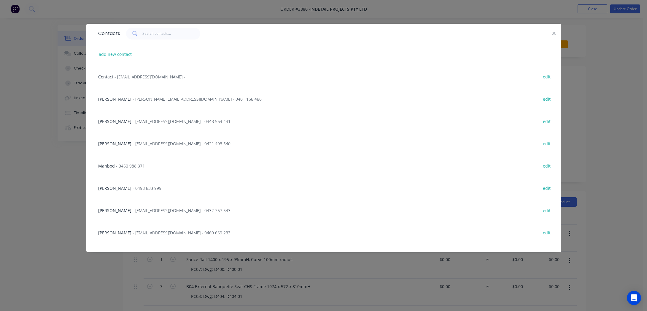
click at [133, 189] on span "- 0498 833 999" at bounding box center [147, 188] width 29 height 6
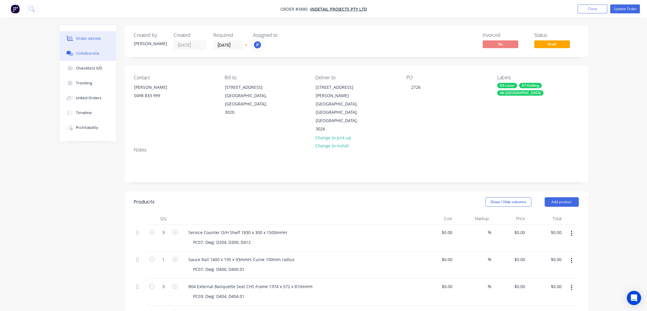
click at [85, 56] on div "Collaborate" at bounding box center [87, 53] width 23 height 5
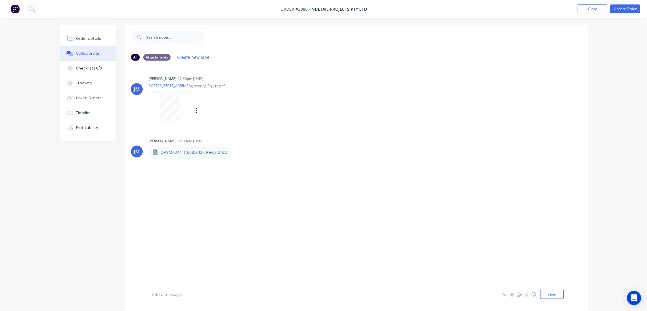
click at [163, 123] on div at bounding box center [170, 110] width 43 height 39
click at [85, 35] on button "Order details" at bounding box center [88, 38] width 56 height 15
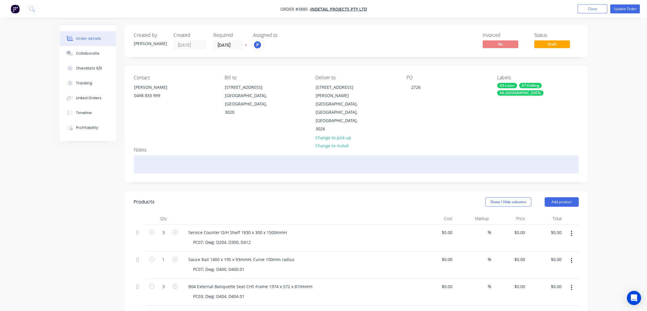
click at [247, 155] on div at bounding box center [356, 164] width 445 height 18
paste div
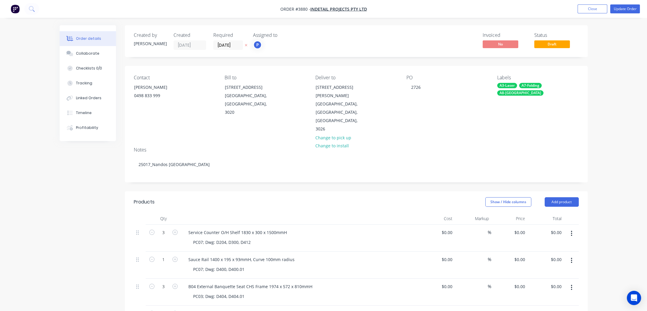
click at [58, 163] on div "Order details Collaborate Checklists 0/0 Tracking Linked Orders Timeline Profit…" at bounding box center [324, 313] width 540 height 577
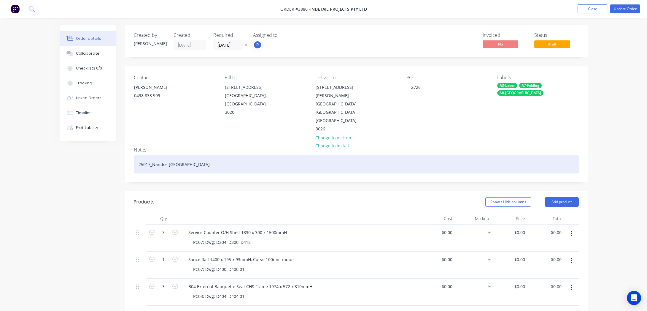
click at [153, 155] on div "25017_Nandos [GEOGRAPHIC_DATA]" at bounding box center [356, 164] width 445 height 18
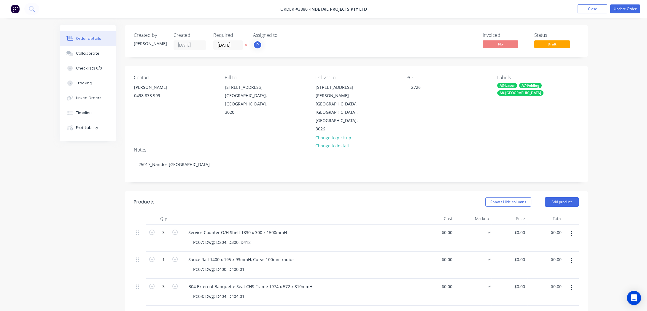
click at [423, 123] on div "Contact [PERSON_NAME] [PHONE_NUMBER] Bill to [STREET_ADDRESS] Deliver to [STREE…" at bounding box center [356, 104] width 463 height 76
click at [621, 12] on button "Update Order" at bounding box center [625, 8] width 30 height 9
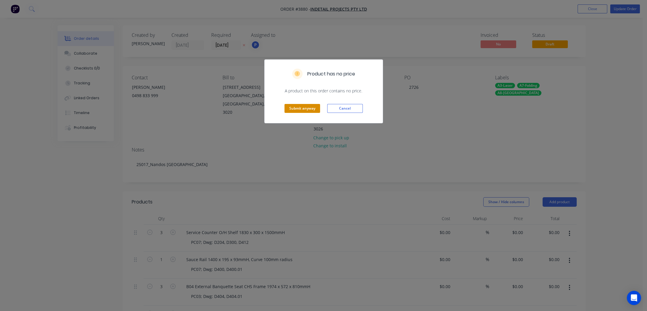
click at [293, 111] on button "Submit anyway" at bounding box center [303, 108] width 36 height 9
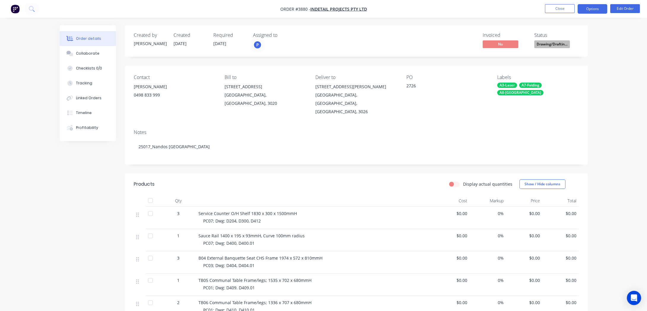
click at [588, 7] on button "Options" at bounding box center [593, 8] width 30 height 9
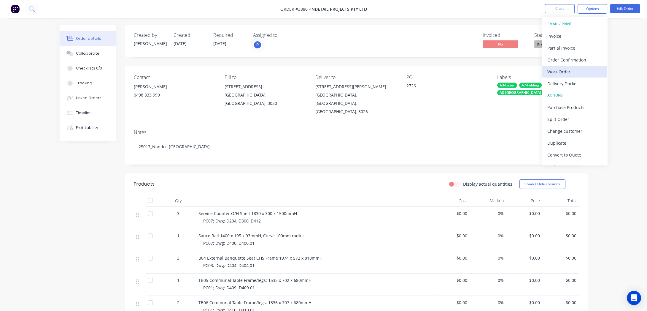
click at [570, 74] on div "Work Order" at bounding box center [574, 71] width 55 height 9
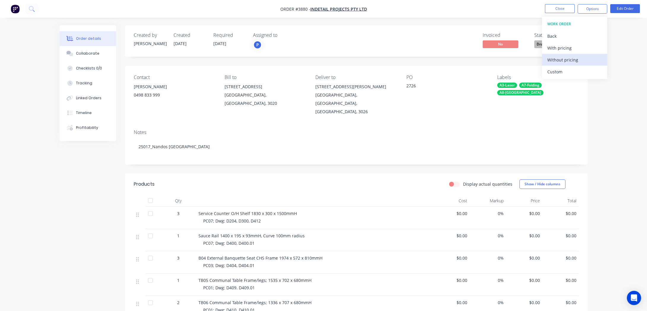
click at [573, 59] on div "Without pricing" at bounding box center [574, 59] width 55 height 9
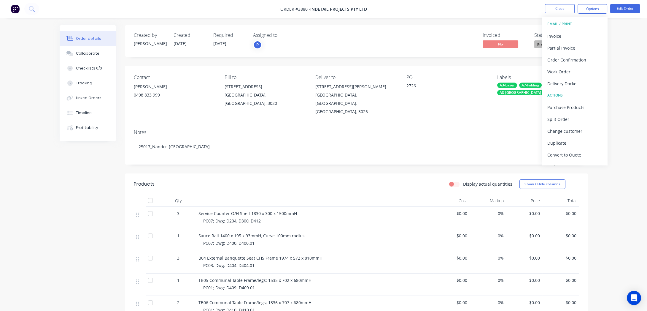
click at [79, 178] on div "Created by [PERSON_NAME] Created [DATE] Required [DATE] Assigned to P Invoiced …" at bounding box center [324, 255] width 528 height 461
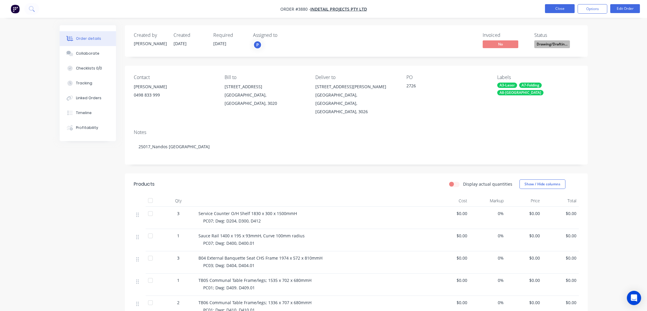
click at [552, 6] on button "Close" at bounding box center [560, 8] width 30 height 9
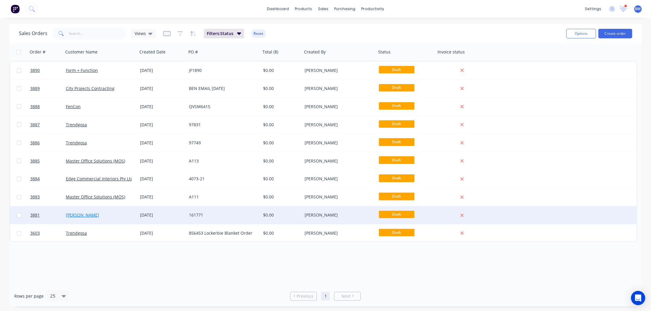
click at [94, 216] on link "[PERSON_NAME]" at bounding box center [82, 215] width 33 height 6
click at [128, 217] on div "[PERSON_NAME]" at bounding box center [99, 215] width 66 height 6
